Goal: Transaction & Acquisition: Purchase product/service

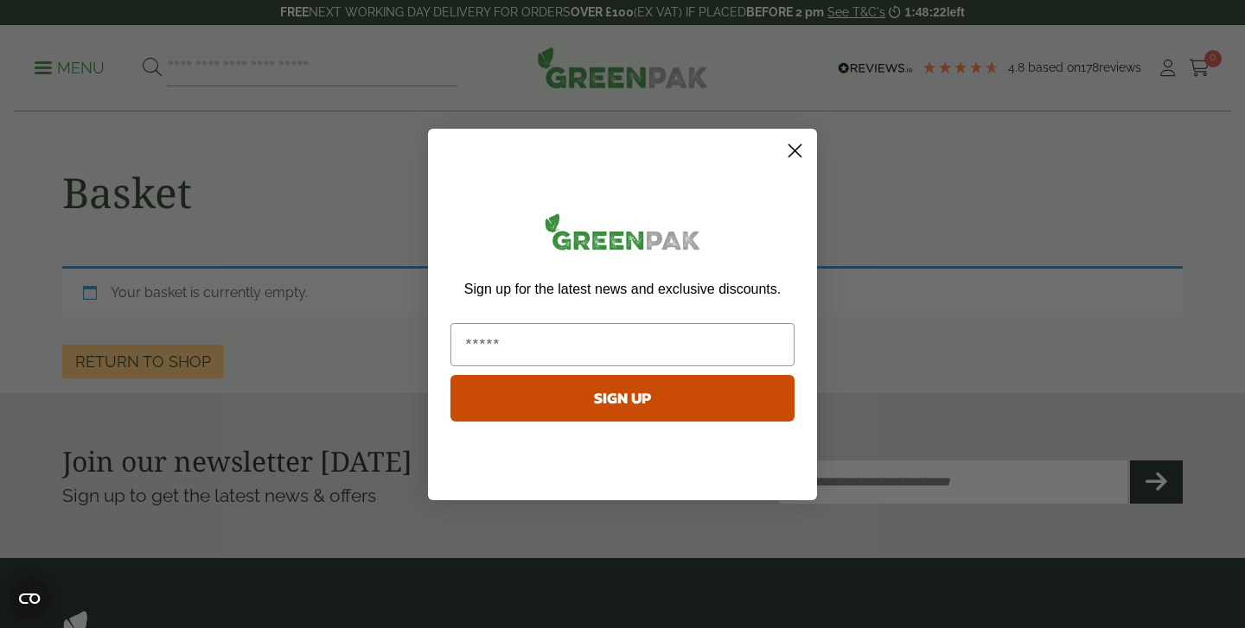
type input "**********"
click at [640, 401] on button "SIGN UP" at bounding box center [622, 398] width 344 height 47
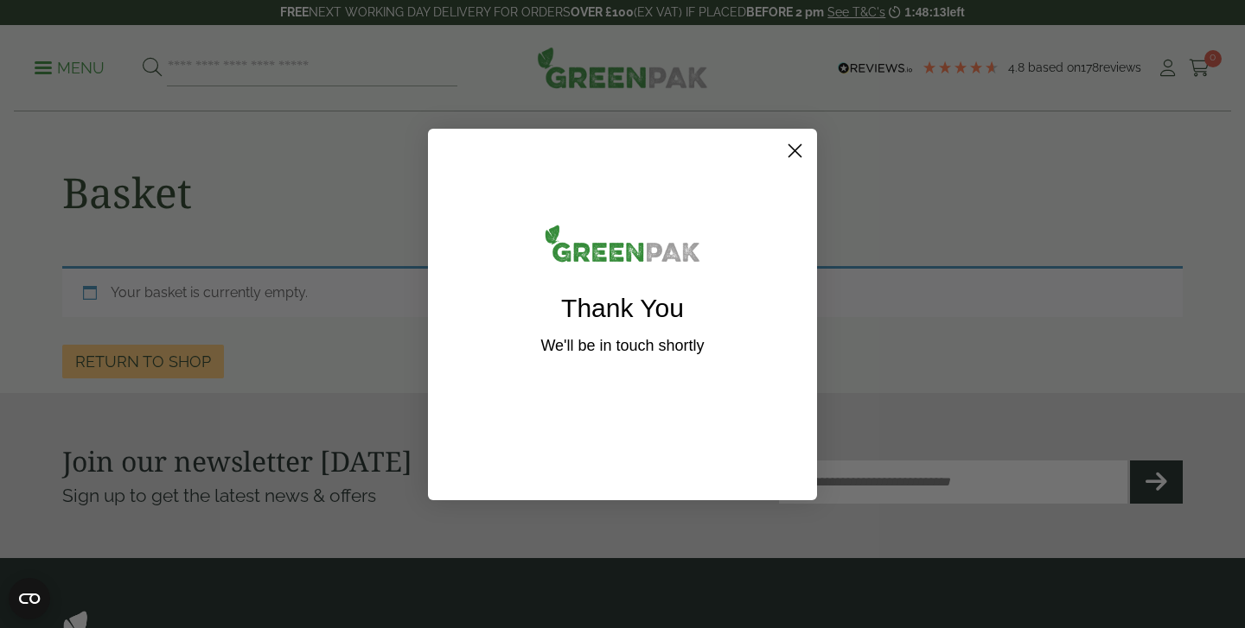
click at [789, 150] on circle "Close dialog" at bounding box center [794, 150] width 29 height 29
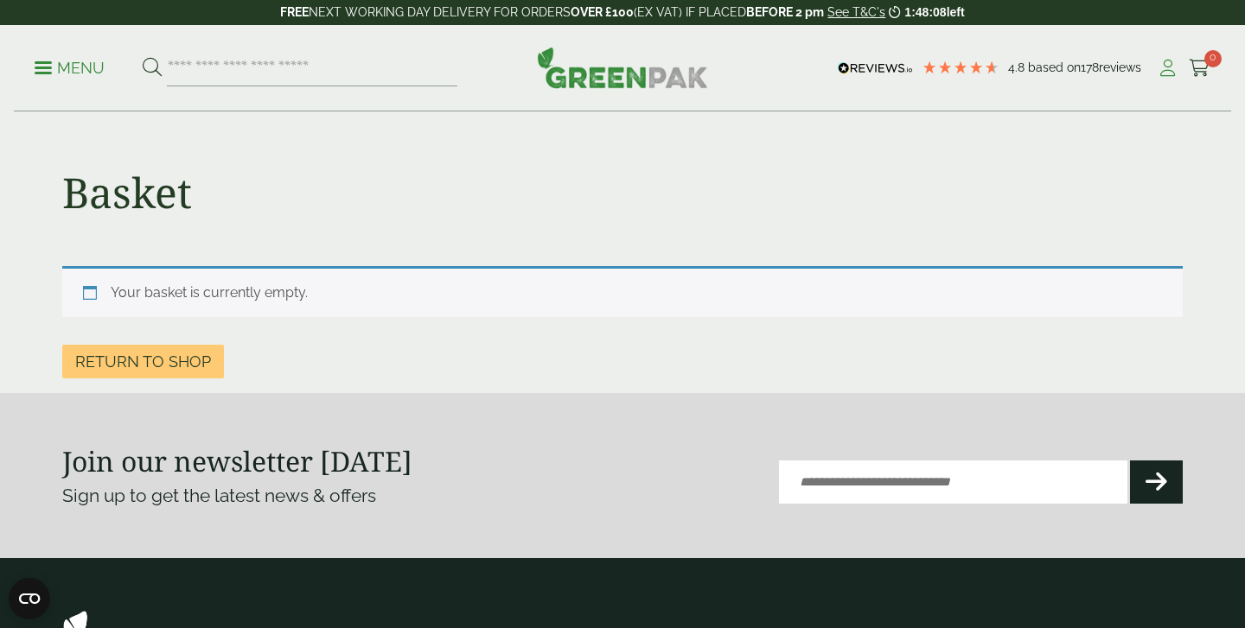
click at [1170, 65] on icon at bounding box center [1167, 68] width 22 height 17
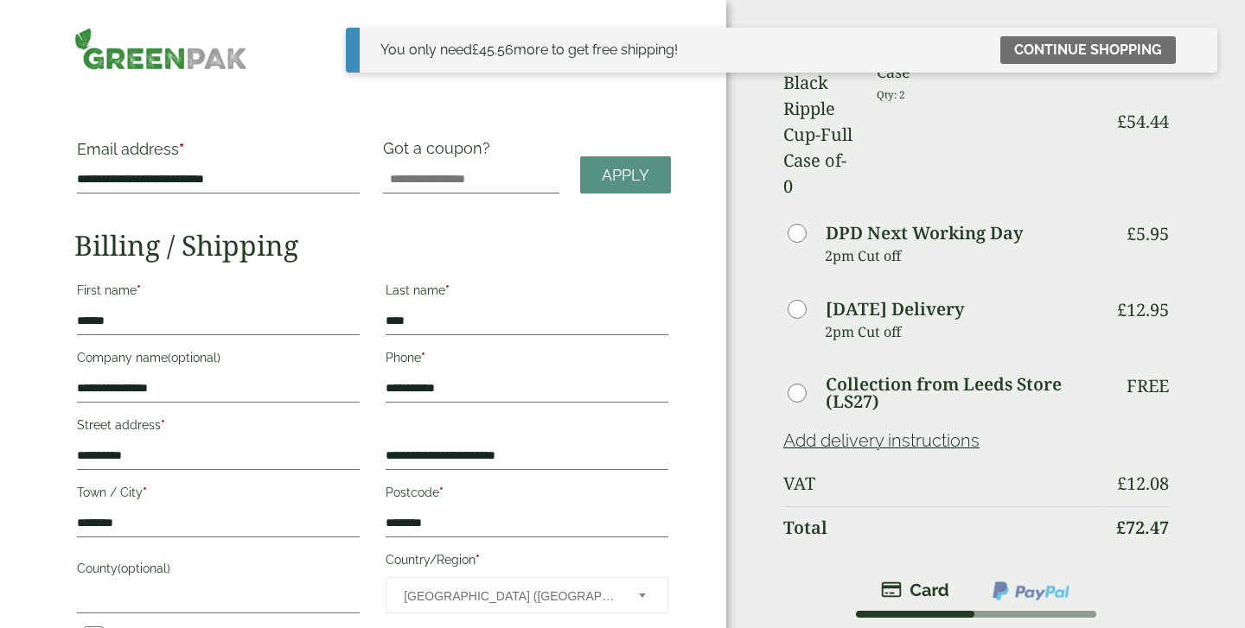
click at [482, 180] on input "Got a coupon?" at bounding box center [471, 180] width 176 height 28
click at [442, 175] on input "Got a coupon?" at bounding box center [471, 180] width 176 height 28
type input "*******"
click at [598, 178] on link "Apply" at bounding box center [625, 174] width 91 height 37
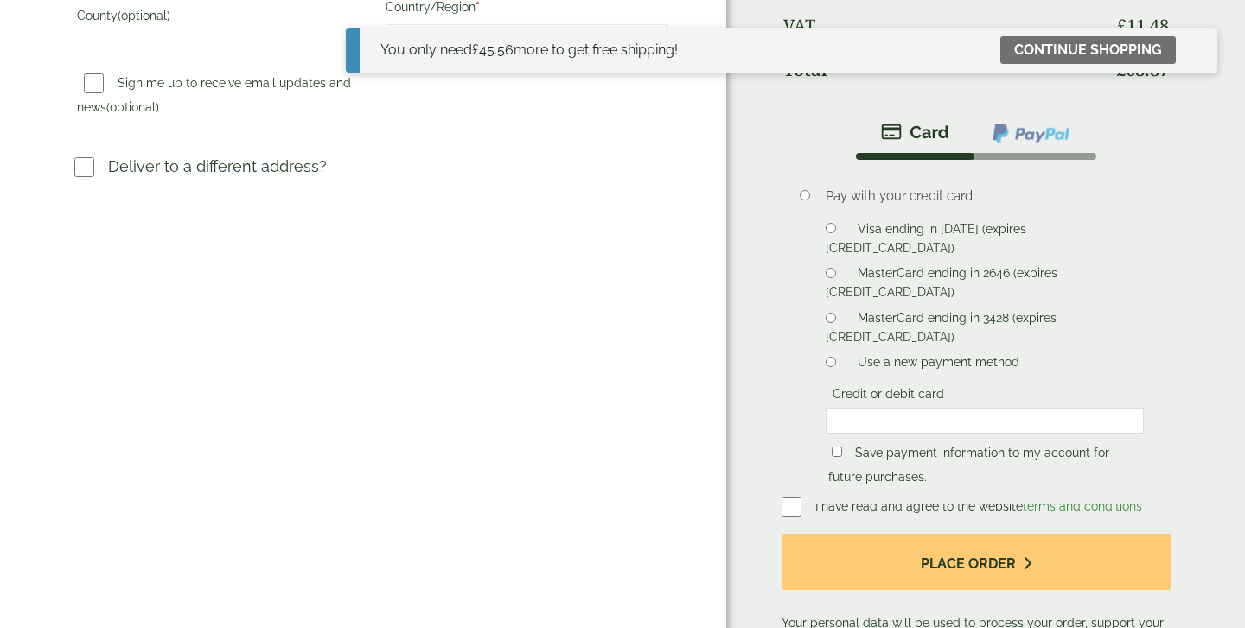
scroll to position [528, 0]
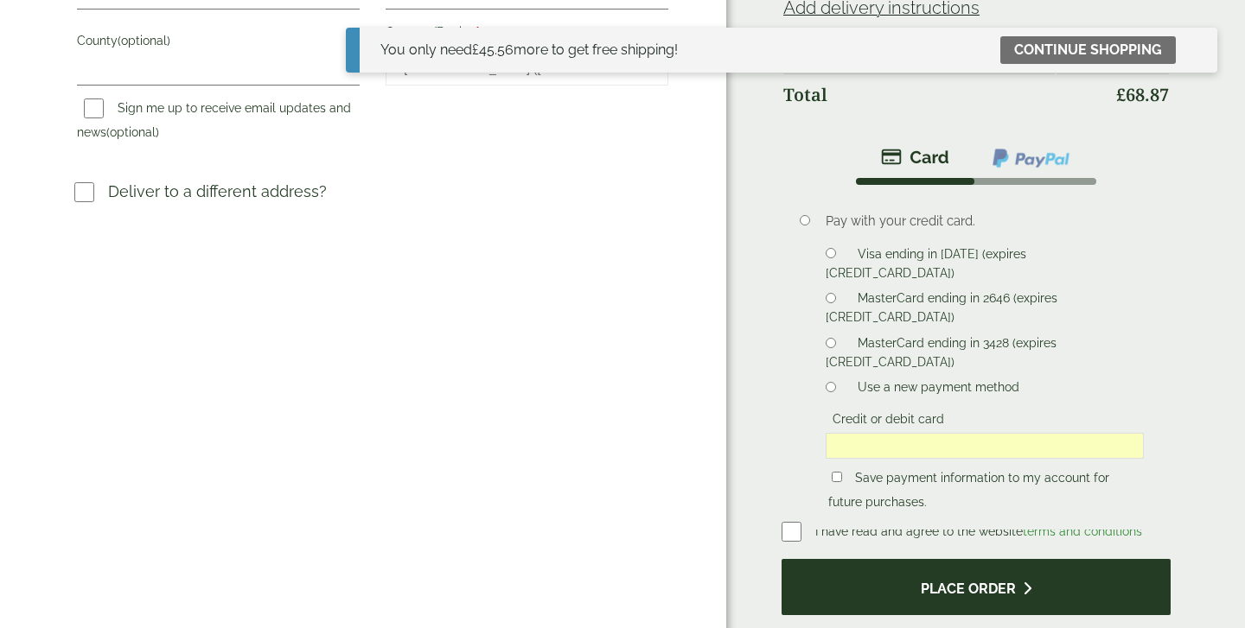
click at [932, 559] on button "Place order" at bounding box center [975, 587] width 389 height 56
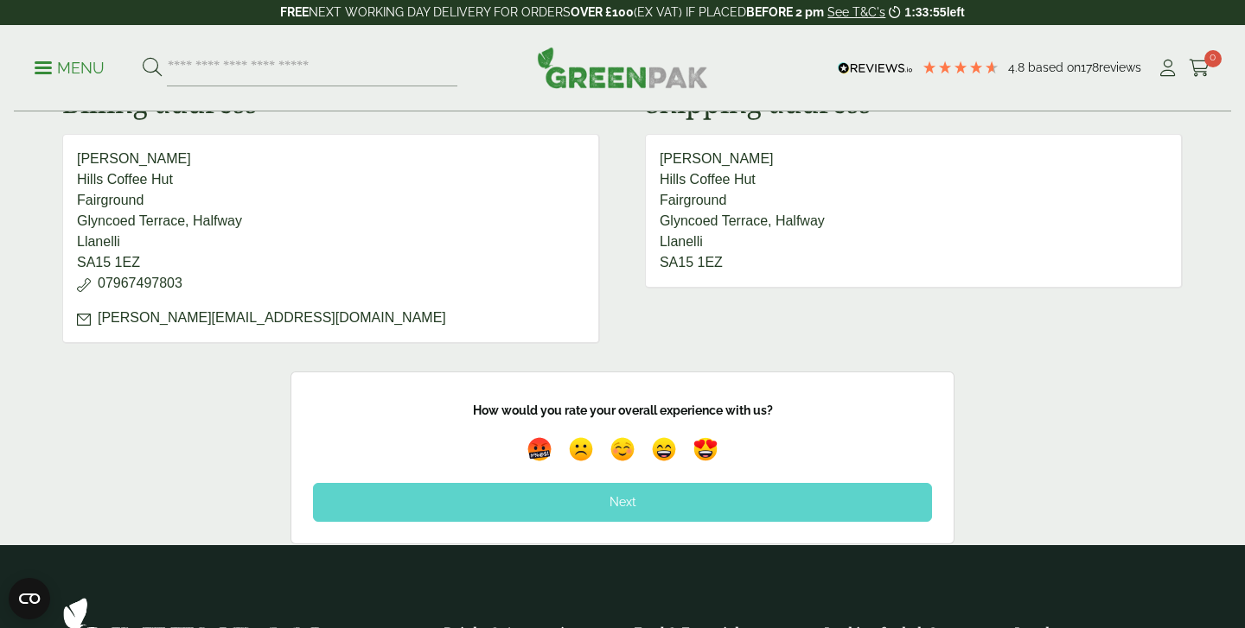
scroll to position [723, 0]
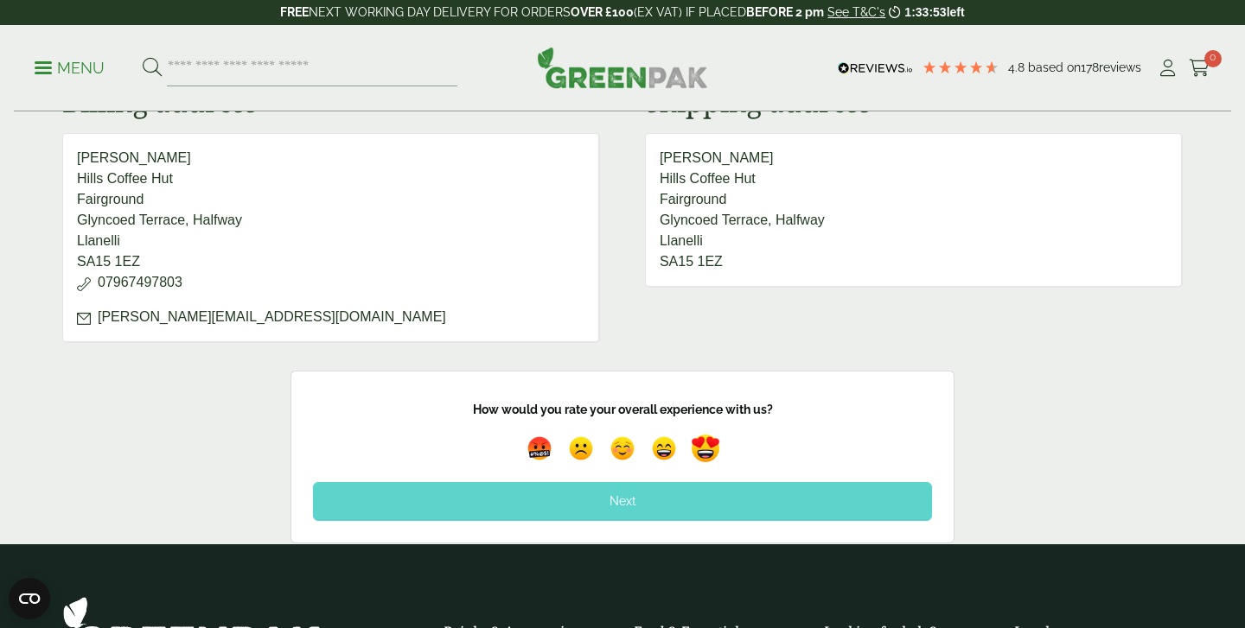
click at [703, 449] on img at bounding box center [705, 450] width 40 height 40
click at [631, 499] on div "Next" at bounding box center [622, 501] width 619 height 38
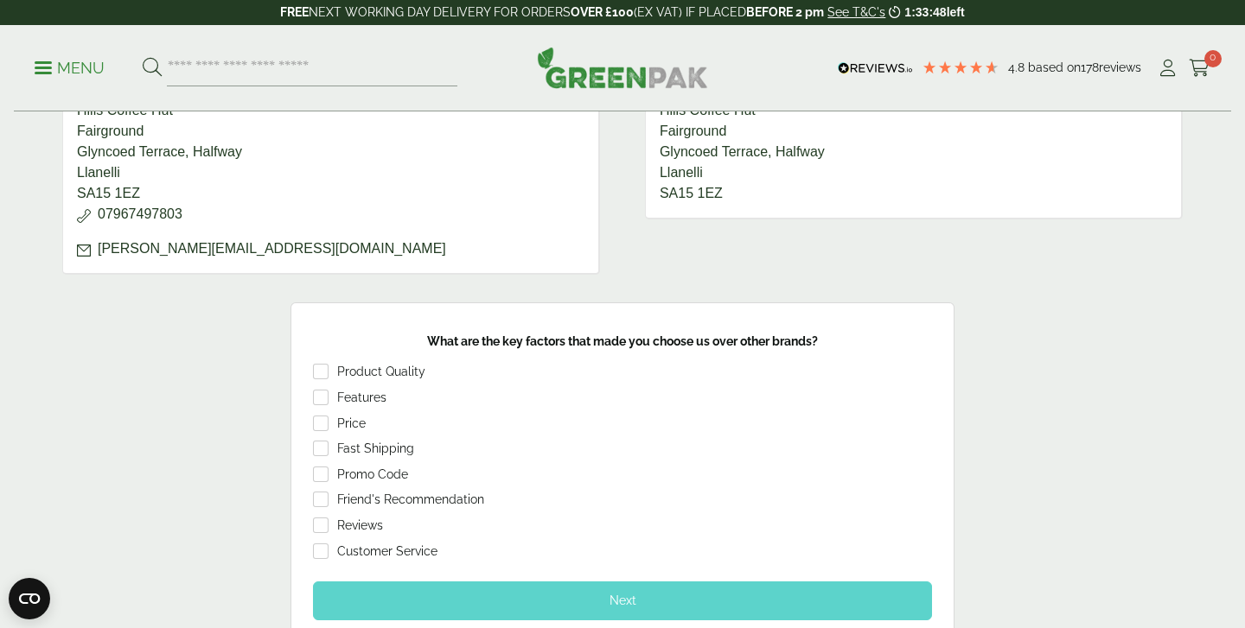
scroll to position [796, 0]
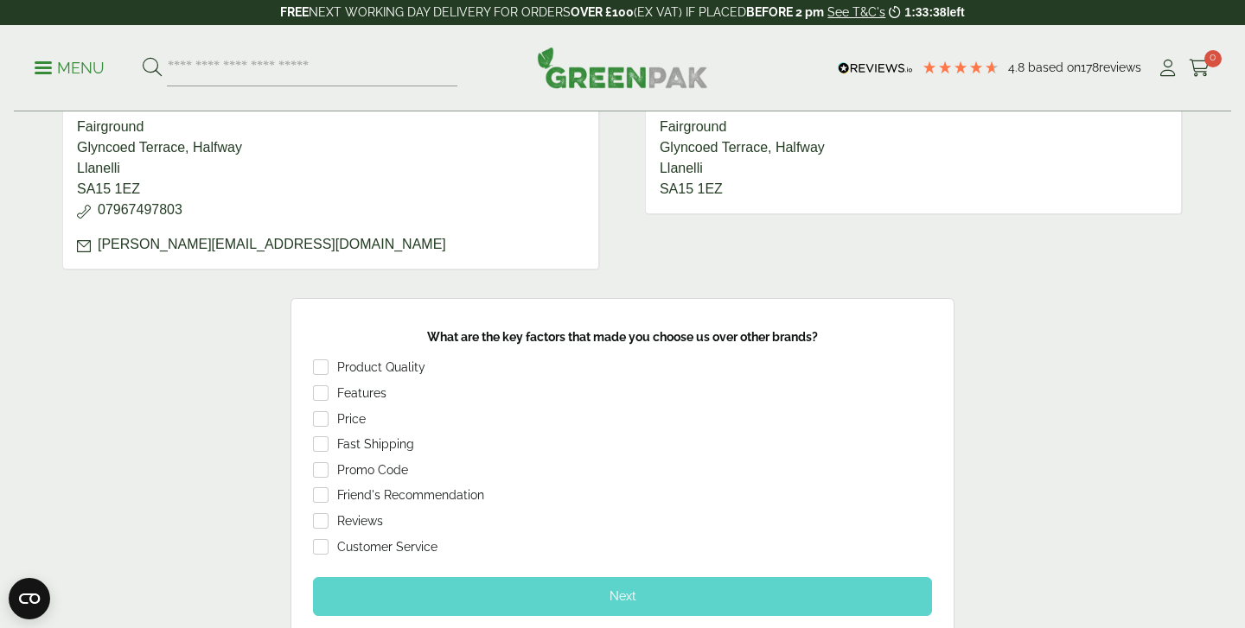
click at [615, 593] on div "Next" at bounding box center [622, 596] width 619 height 38
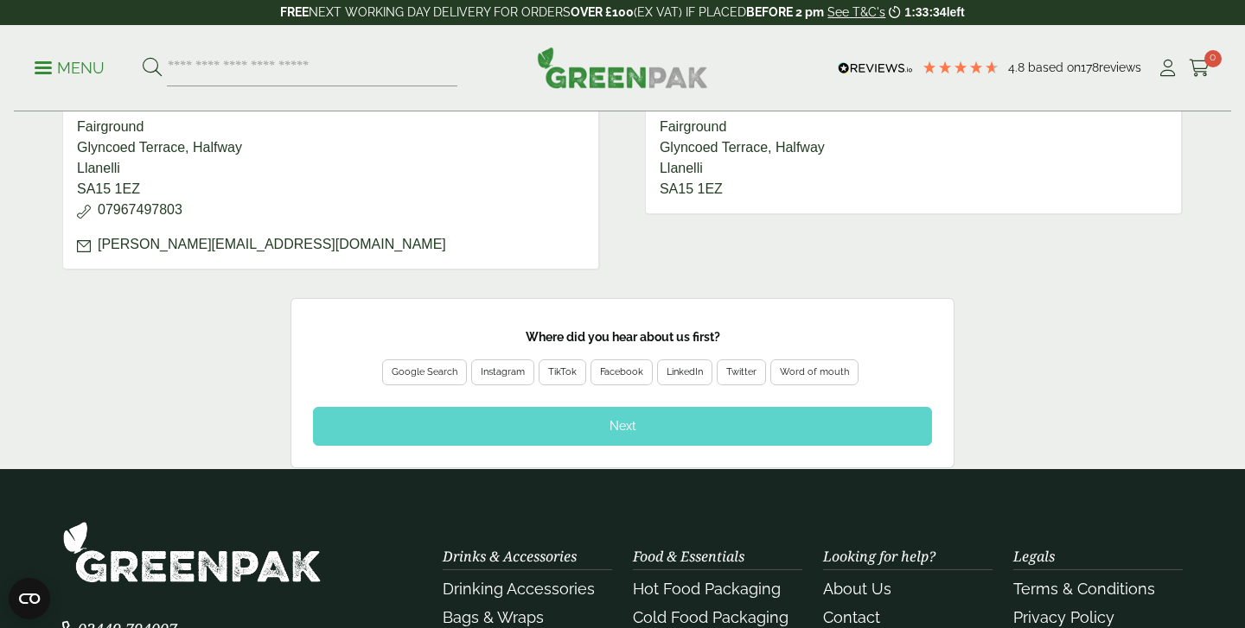
click at [803, 374] on div "Word of mouth" at bounding box center [814, 373] width 69 height 16
click at [629, 426] on div "Next" at bounding box center [622, 426] width 619 height 38
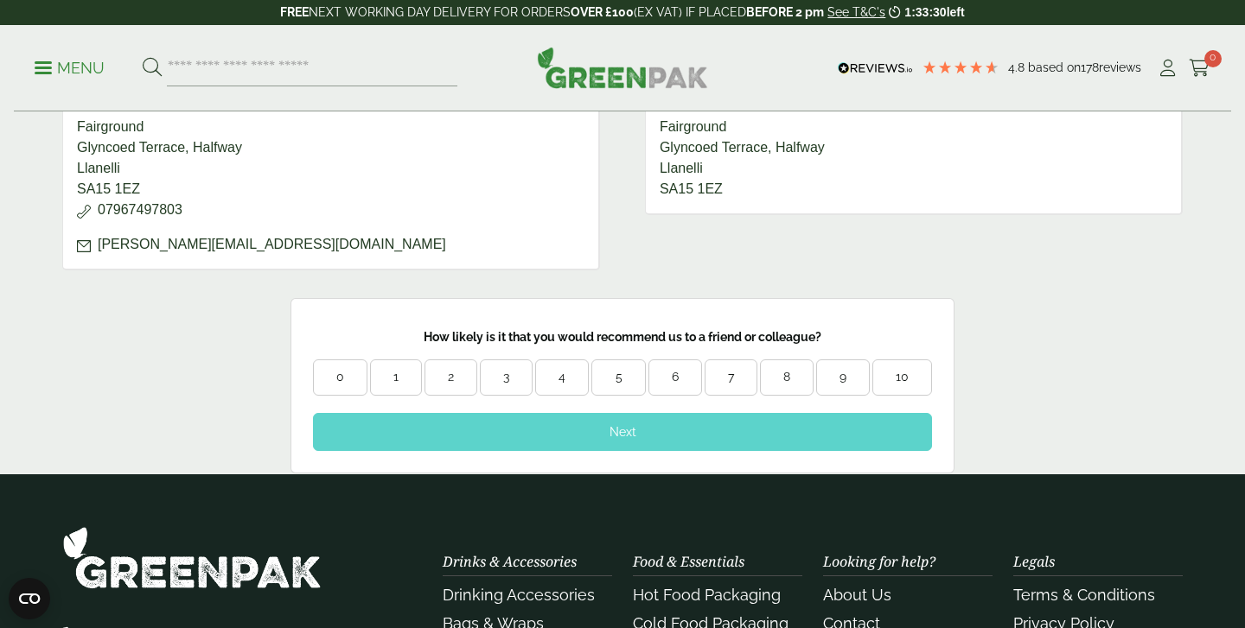
click at [902, 374] on div "10" at bounding box center [902, 377] width 58 height 17
click at [666, 439] on div "Next" at bounding box center [622, 432] width 619 height 38
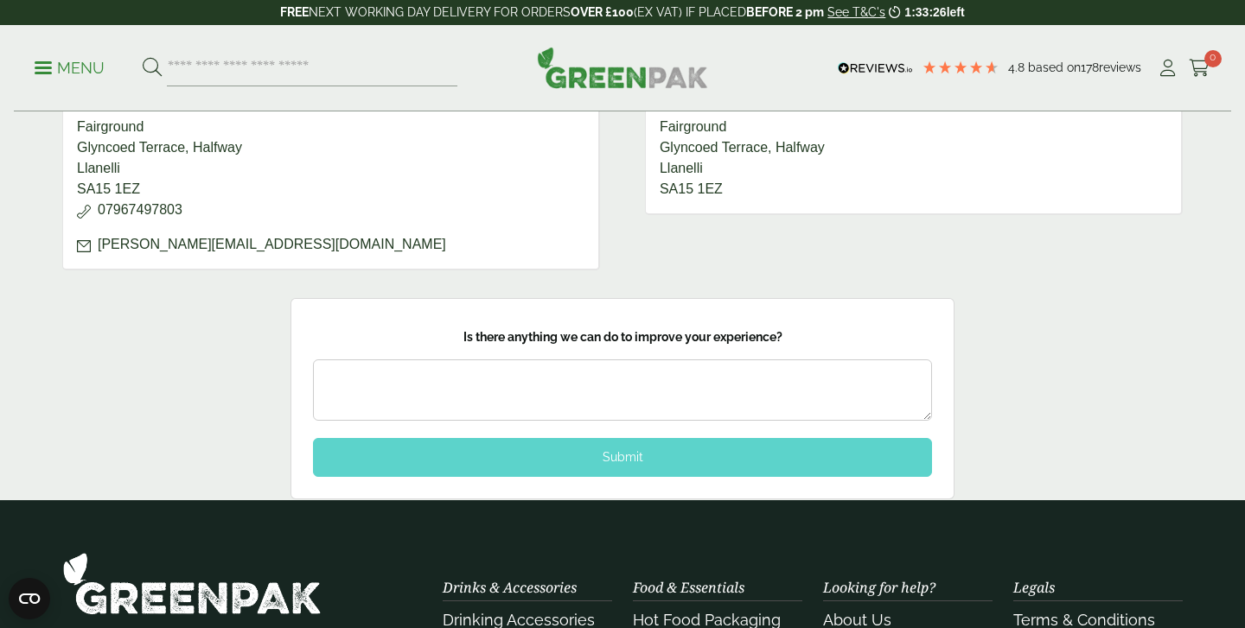
click at [550, 385] on textarea at bounding box center [622, 390] width 619 height 61
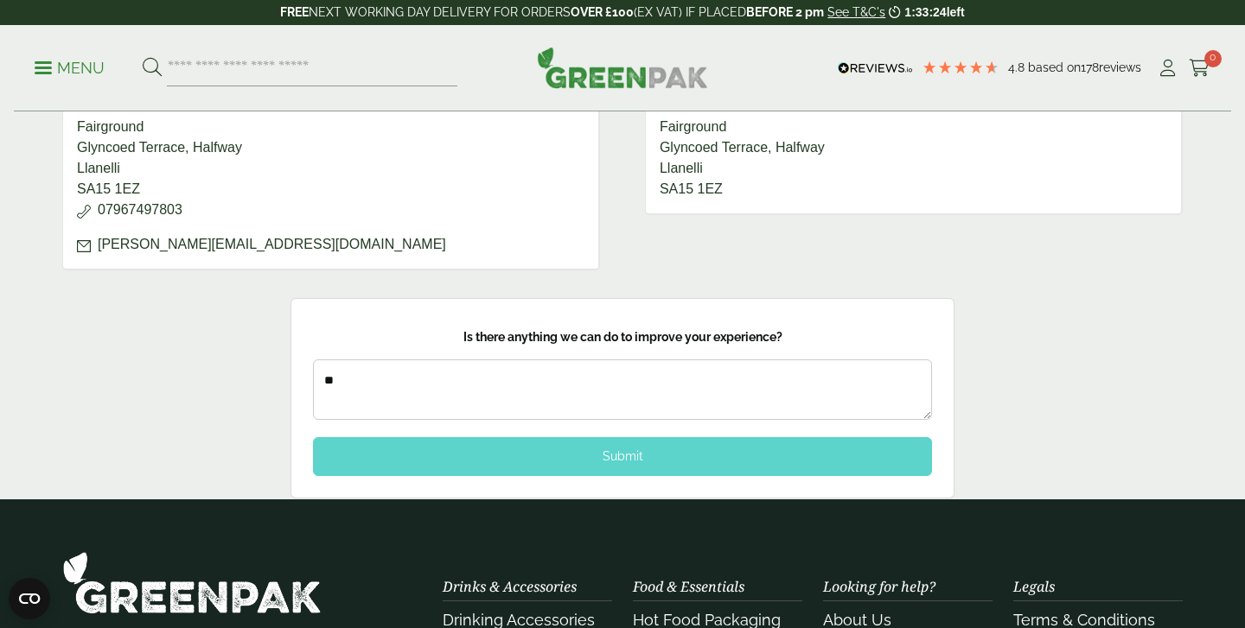
type textarea "**"
click at [621, 457] on div "Submit" at bounding box center [622, 456] width 619 height 38
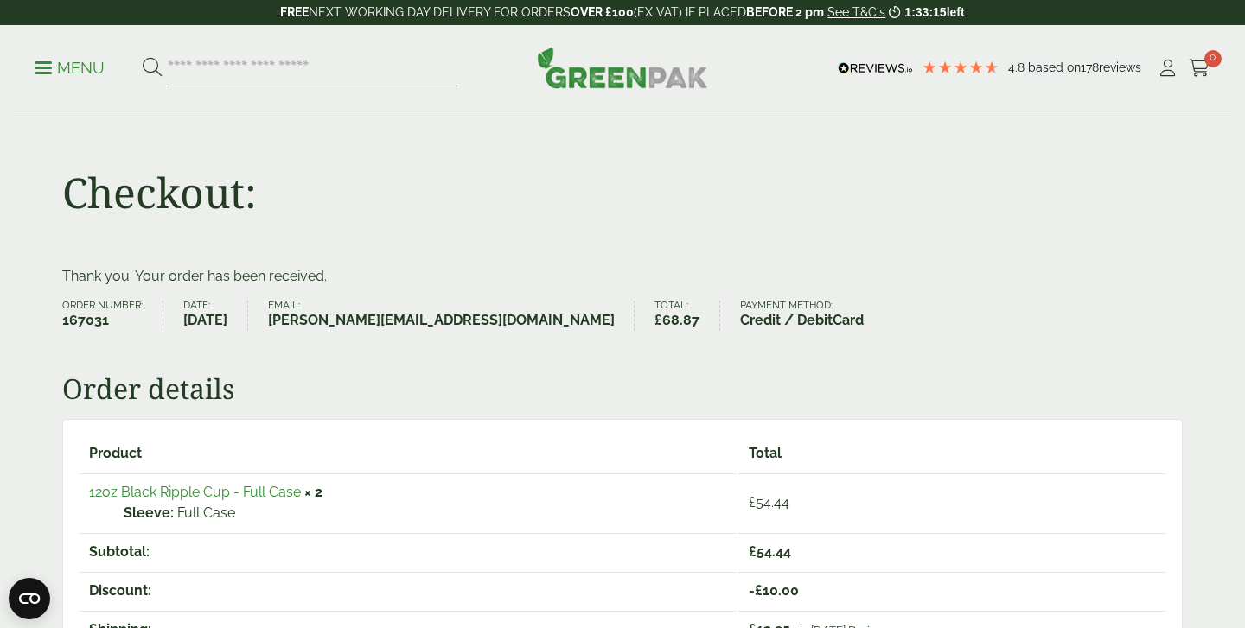
scroll to position [0, 0]
